Goal: Task Accomplishment & Management: Complete application form

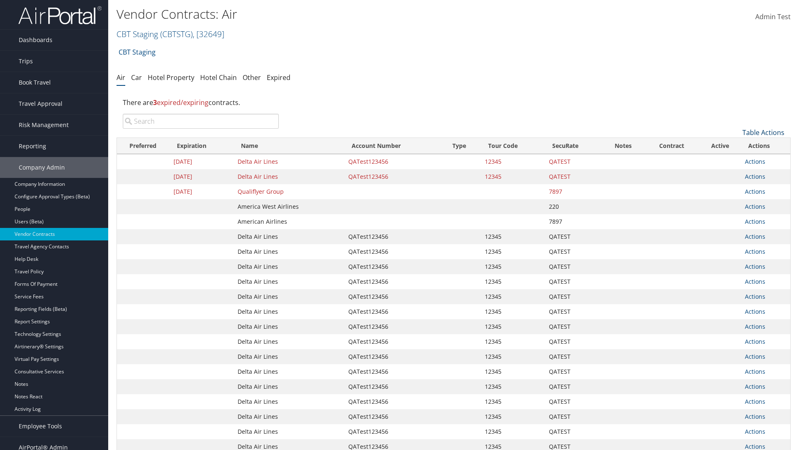
click at [764, 132] on link "Table Actions" at bounding box center [764, 132] width 42 height 9
click at [736, 145] on link "Create New Contract" at bounding box center [736, 145] width 110 height 14
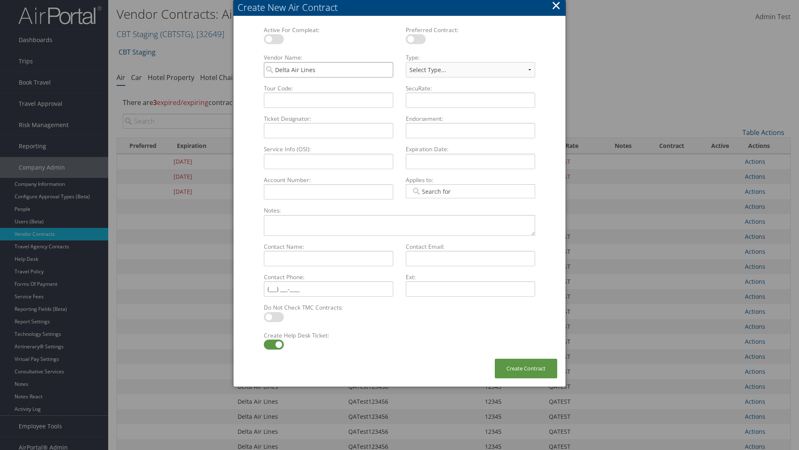
type input "Delta Air Lines"
type input "QATest123456"
select select "[object Object]"
type input "QATest123456"
type input "12345"
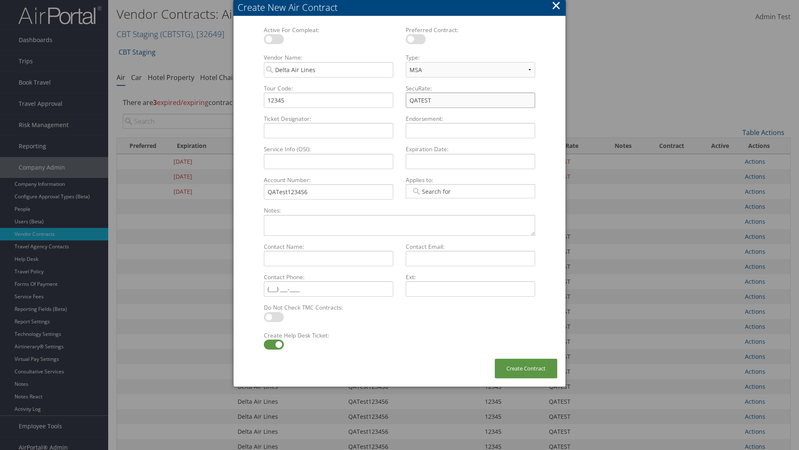
type input "QATEST"
click at [274, 344] on label at bounding box center [274, 344] width 20 height 10
click at [274, 344] on input "checkbox" at bounding box center [270, 345] width 5 height 5
checkbox input "false"
type textarea "QA Testing"
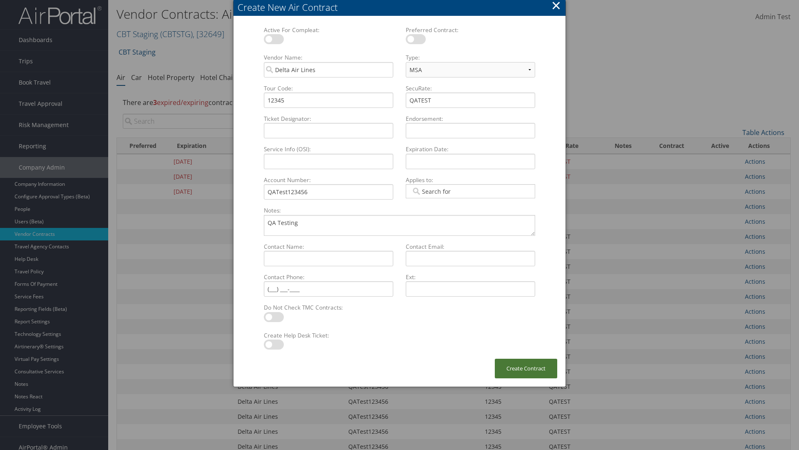
click at [526, 368] on button "Create Contract" at bounding box center [526, 369] width 62 height 20
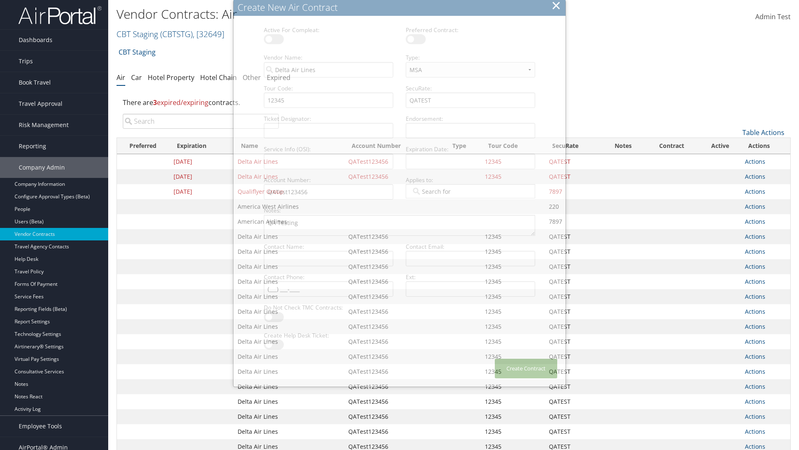
click at [201, 114] on input "search" at bounding box center [201, 121] width 156 height 15
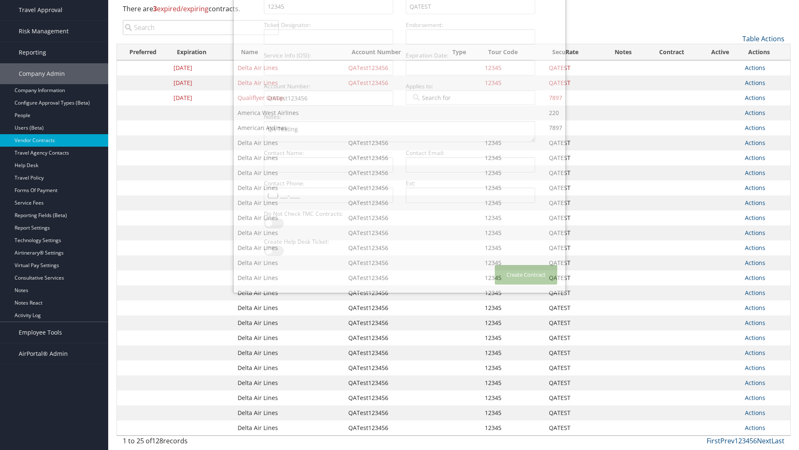
type input "QATest123456"
